Goal: Task Accomplishment & Management: Manage account settings

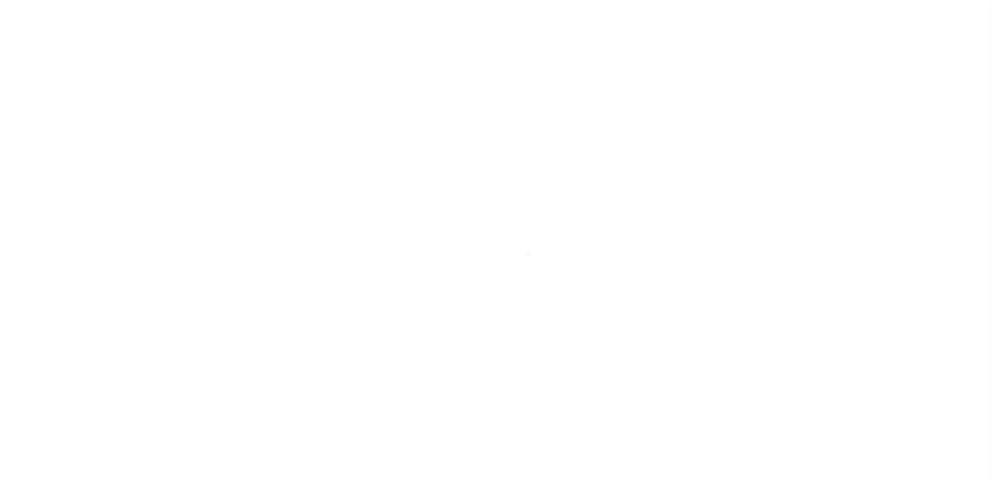
scroll to position [60, 0]
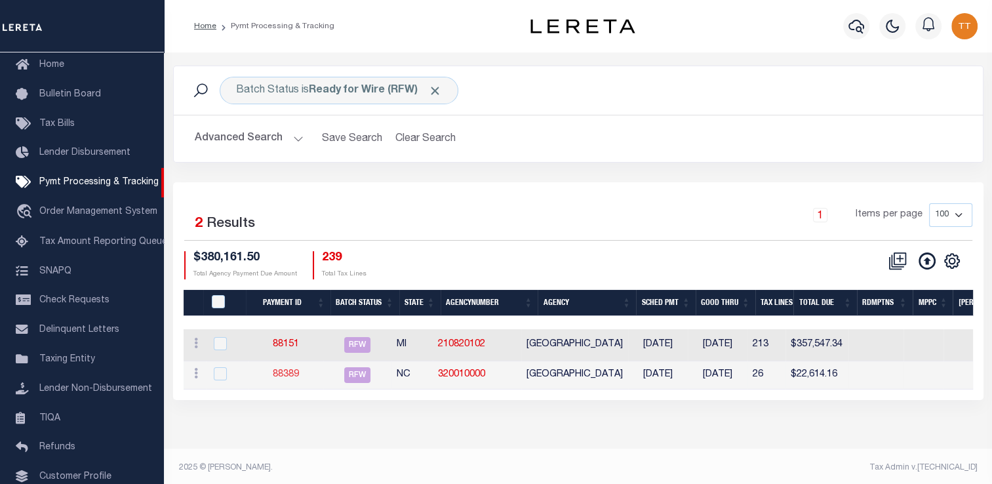
click at [294, 376] on link "88389" at bounding box center [286, 374] width 26 height 9
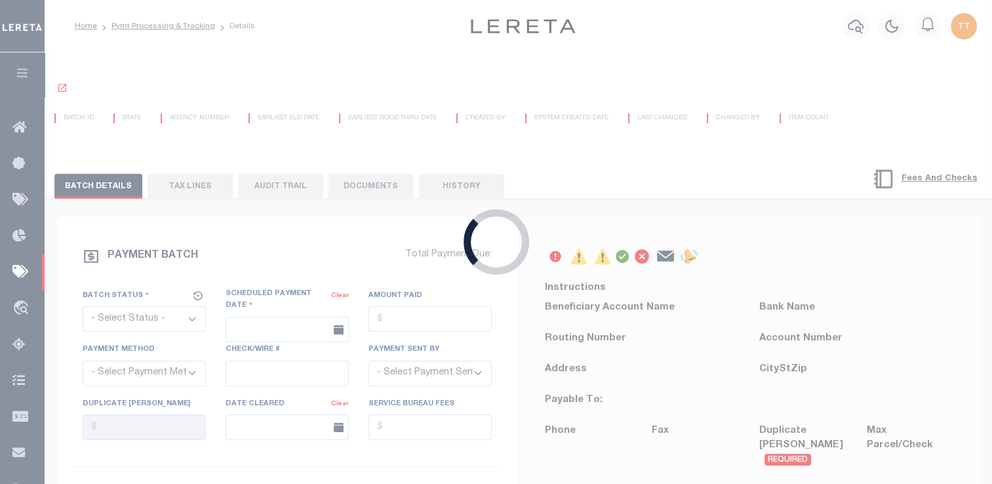
select select "RFW"
type input "[DATE]"
type input "$22,614.16"
select select "TRA"
type input "submitted to acct [DATE]"
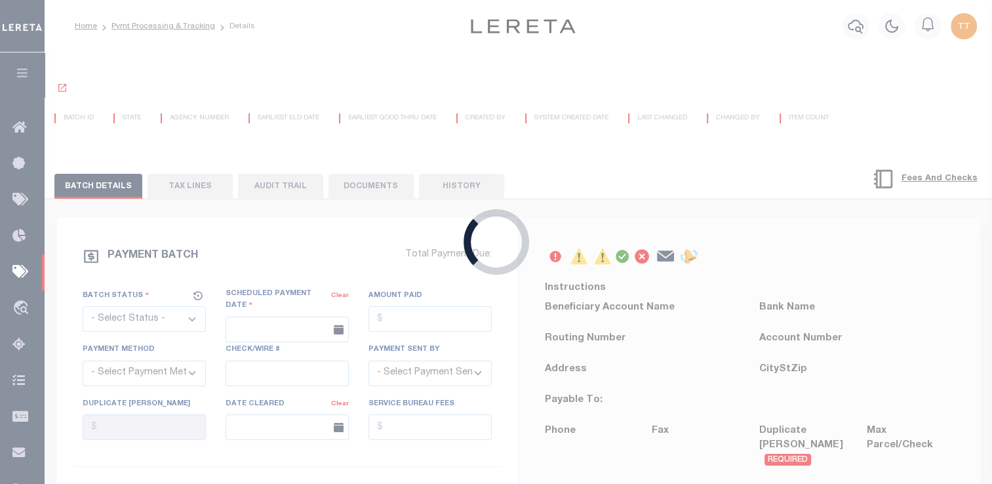
select select "[PERSON_NAME]"
type input "N"
radio input "true"
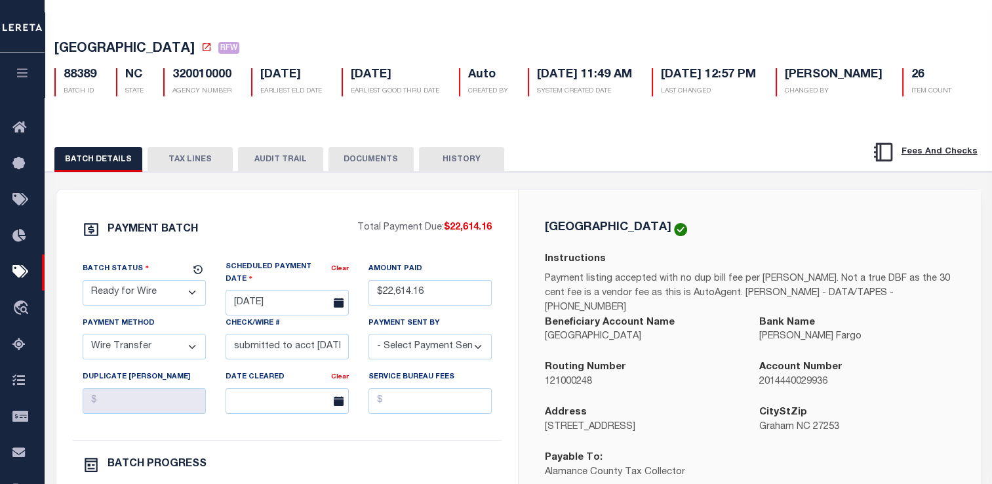
scroll to position [52, 0]
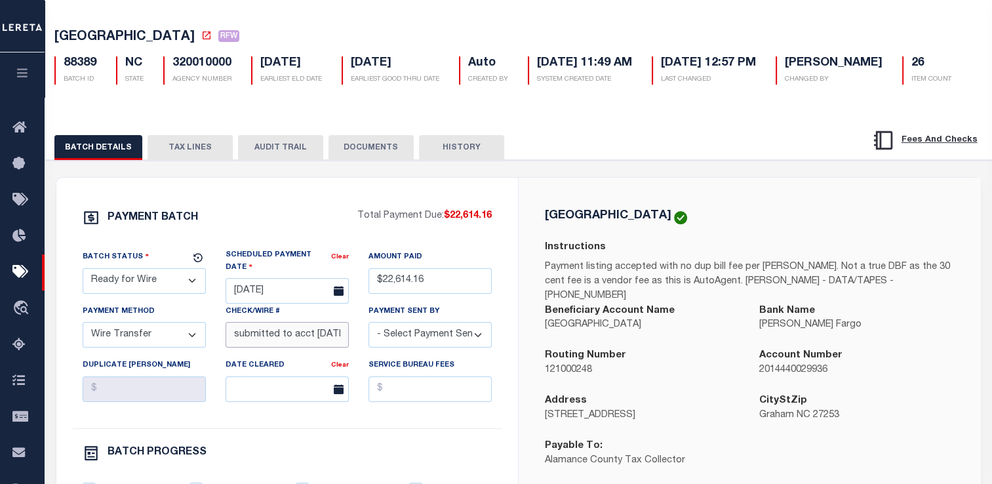
drag, startPoint x: 340, startPoint y: 376, endPoint x: 311, endPoint y: 374, distance: 28.3
drag, startPoint x: 311, startPoint y: 374, endPoint x: 287, endPoint y: 376, distance: 24.3
click at [287, 348] on input "submitted to acct [DATE]" at bounding box center [287, 335] width 123 height 26
type input "submitted to acct [DATE]"
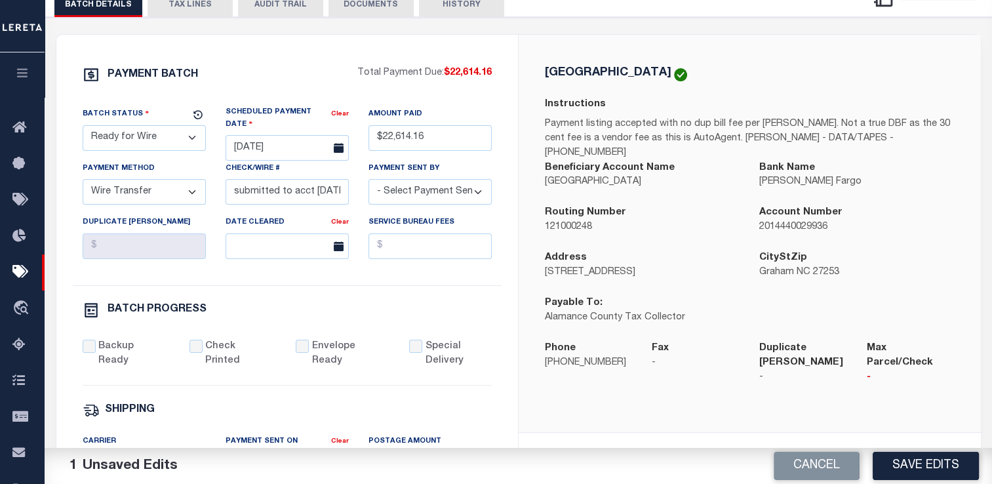
scroll to position [196, 0]
click at [921, 463] on button "Save Edits" at bounding box center [926, 466] width 106 height 28
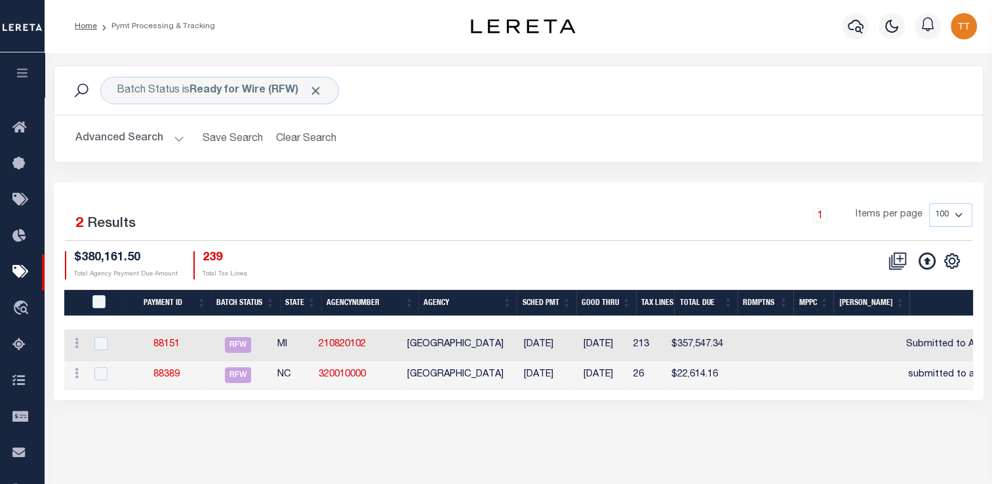
click at [174, 381] on td "88389" at bounding box center [166, 375] width 75 height 28
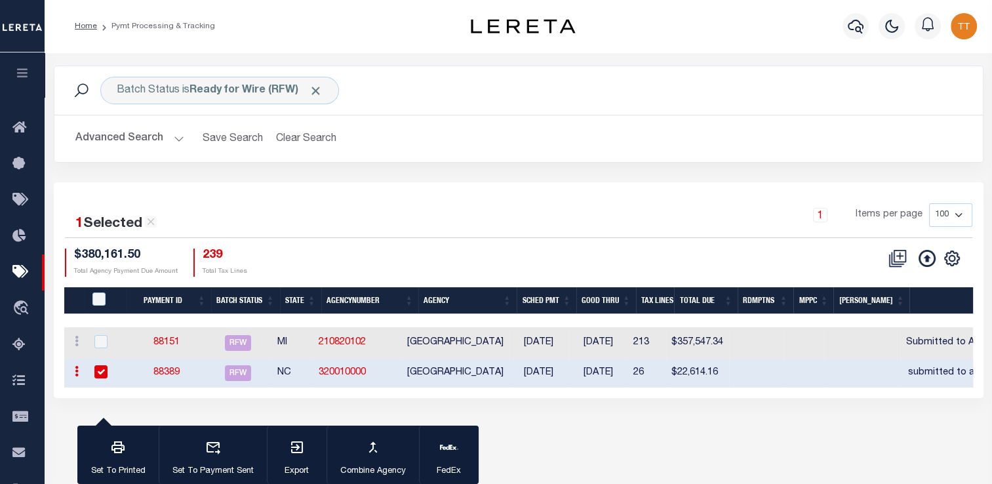
drag, startPoint x: 174, startPoint y: 381, endPoint x: 100, endPoint y: 370, distance: 75.6
click at [100, 370] on input "checkbox" at bounding box center [100, 371] width 13 height 13
checkbox input "false"
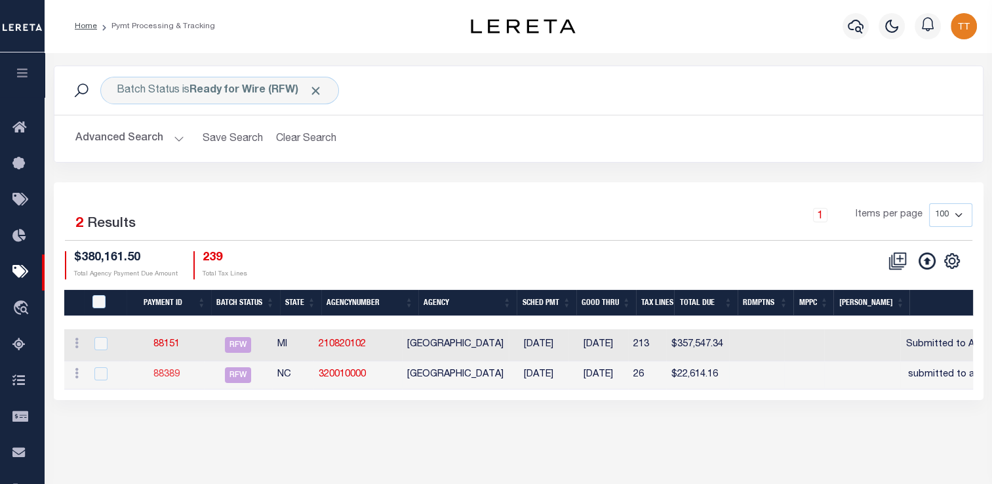
click at [169, 372] on link "88389" at bounding box center [166, 374] width 26 height 9
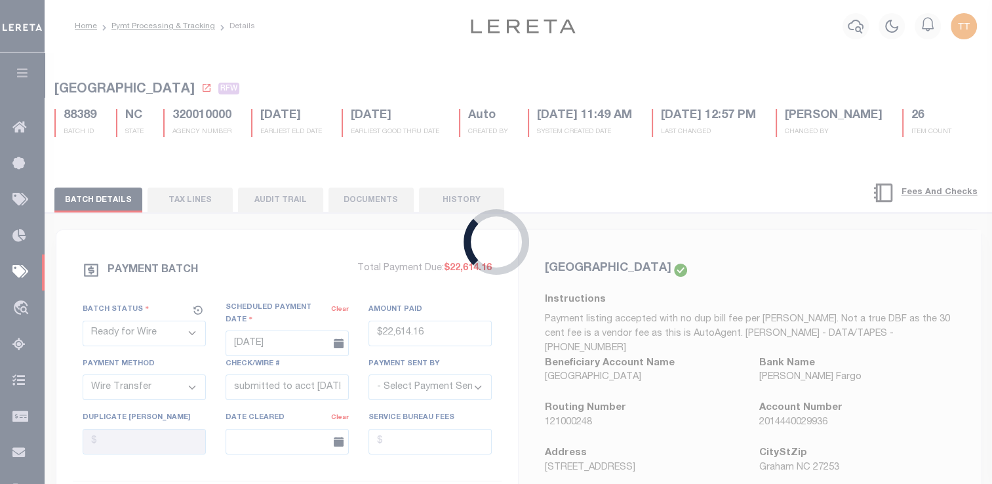
type input "$22,614.16"
